Goal: Navigation & Orientation: Find specific page/section

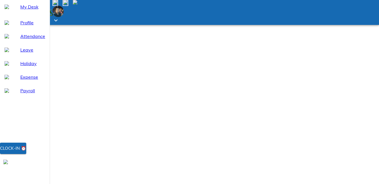
select select "8"
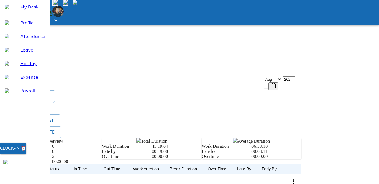
scroll to position [117, 0]
click at [20, 53] on span "Leave" at bounding box center [32, 49] width 25 height 7
select select "8"
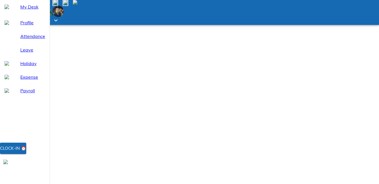
scroll to position [45, 0]
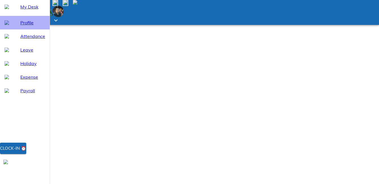
click at [27, 26] on span "Profile" at bounding box center [32, 22] width 25 height 7
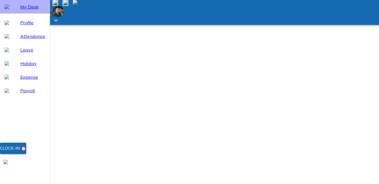
click at [26, 10] on span "My Desk" at bounding box center [32, 6] width 25 height 7
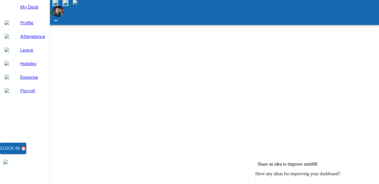
scroll to position [57, 0]
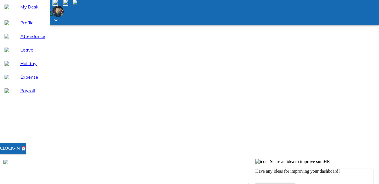
click at [21, 53] on span "Leave" at bounding box center [32, 49] width 25 height 7
select select "8"
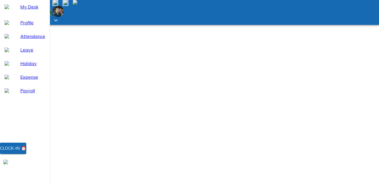
click at [20, 29] on div "Profile" at bounding box center [25, 23] width 50 height 14
click at [28, 40] on span "Attendance" at bounding box center [32, 36] width 25 height 7
select select "8"
click at [23, 53] on span "Leave" at bounding box center [32, 49] width 25 height 7
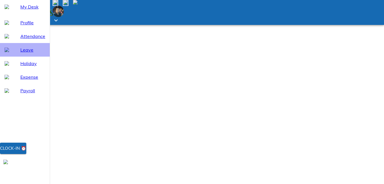
select select "8"
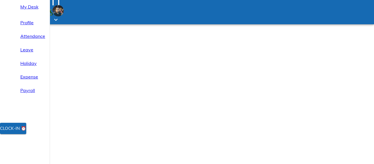
select select "8"
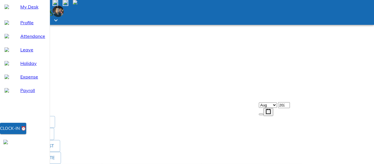
scroll to position [85, 0]
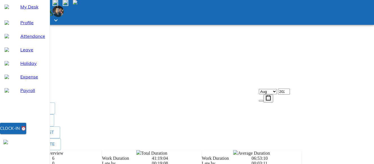
click at [30, 94] on span "Payroll" at bounding box center [32, 90] width 25 height 7
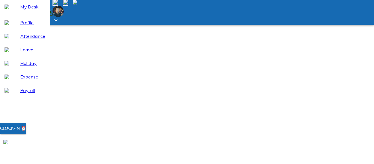
click at [21, 53] on span "Leave" at bounding box center [32, 49] width 25 height 7
select select "8"
